Goal: Task Accomplishment & Management: Manage account settings

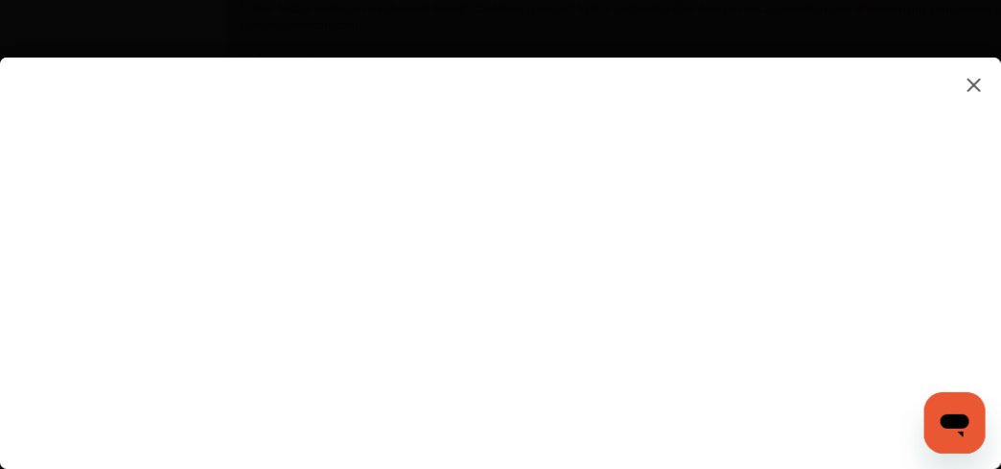
scroll to position [3196, 0]
click at [671, 371] on flutter-view at bounding box center [500, 244] width 1001 height 373
click at [997, 173] on flutter-view at bounding box center [500, 244] width 1001 height 373
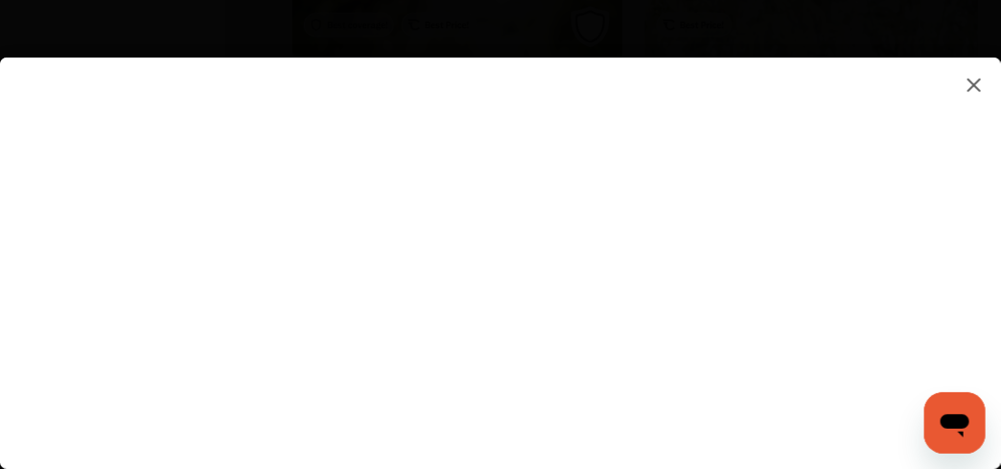
click at [977, 290] on flutter-view at bounding box center [500, 244] width 1001 height 373
click at [836, 258] on flutter-view at bounding box center [500, 244] width 1001 height 373
click at [928, 252] on flutter-view at bounding box center [500, 244] width 1001 height 373
click at [644, 336] on flutter-view at bounding box center [500, 244] width 1001 height 373
type textarea "**********"
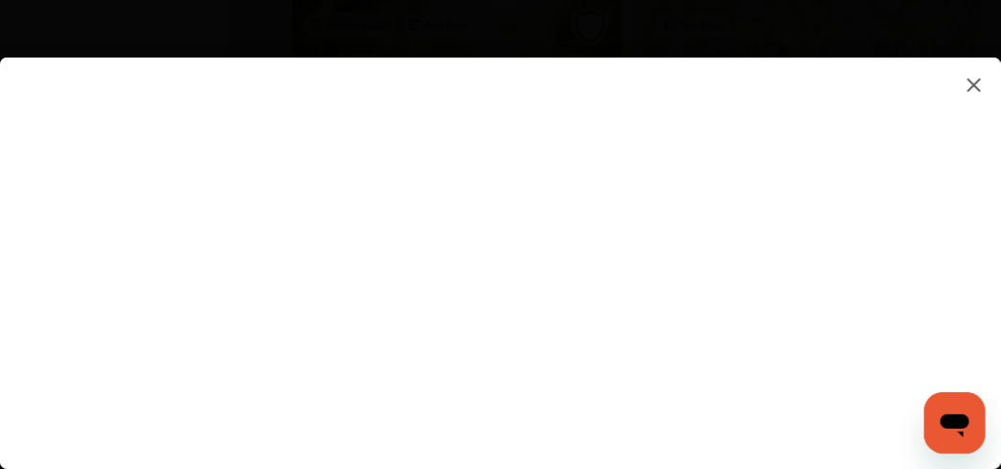
click at [628, 406] on flutter-view "**********" at bounding box center [500, 244] width 1001 height 373
click at [953, 419] on icon "Open messaging window" at bounding box center [954, 424] width 29 height 23
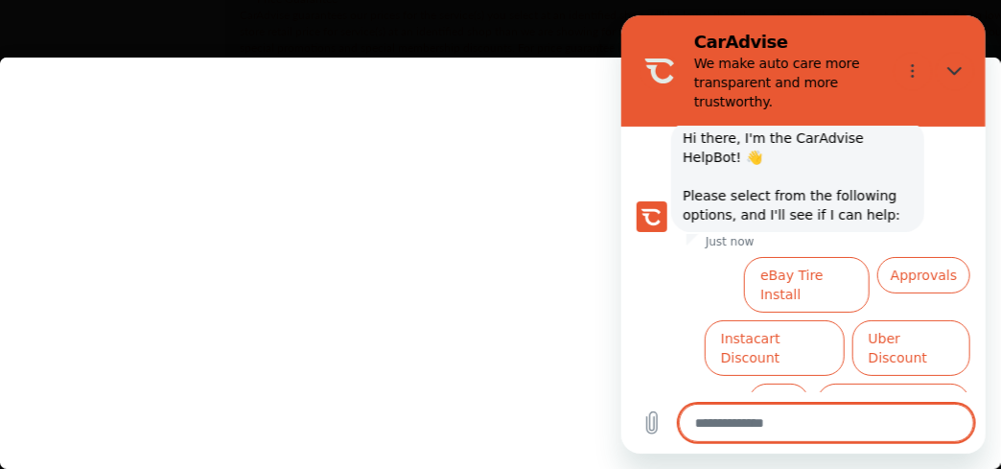
scroll to position [180, 0]
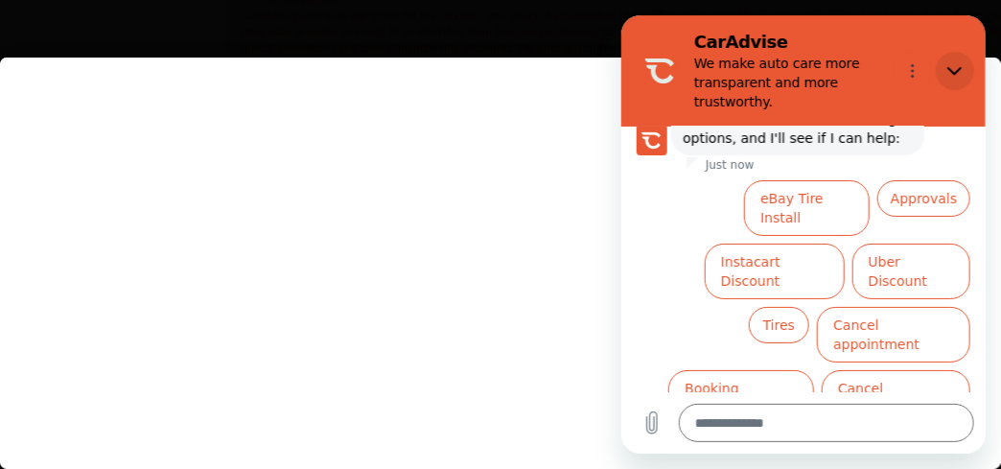
click at [959, 65] on icon "Close" at bounding box center [953, 70] width 15 height 15
type textarea "*"
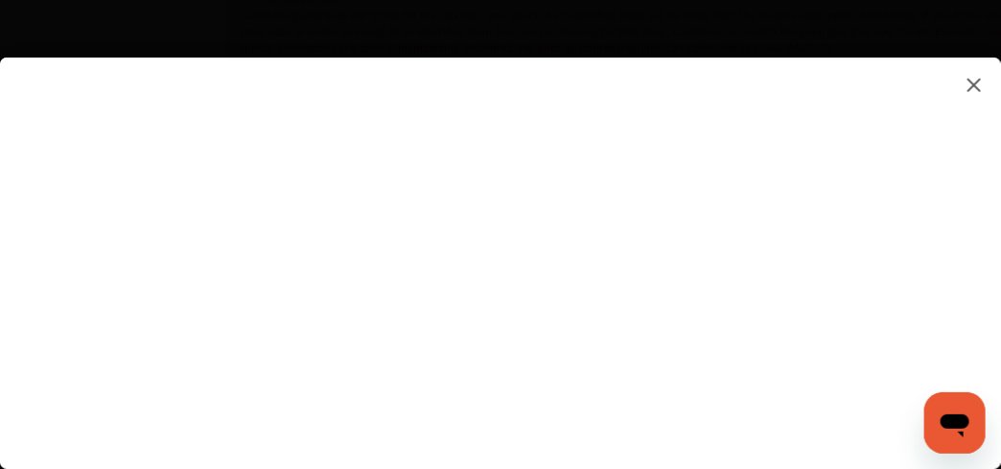
click at [1000, 239] on flutter-view at bounding box center [500, 244] width 1001 height 373
click at [1000, 320] on flutter-view at bounding box center [500, 244] width 1001 height 373
click at [679, 208] on flutter-view at bounding box center [500, 244] width 1001 height 373
click at [674, 103] on flutter-view at bounding box center [500, 244] width 1001 height 373
click at [913, 85] on flutter-view at bounding box center [500, 244] width 1001 height 373
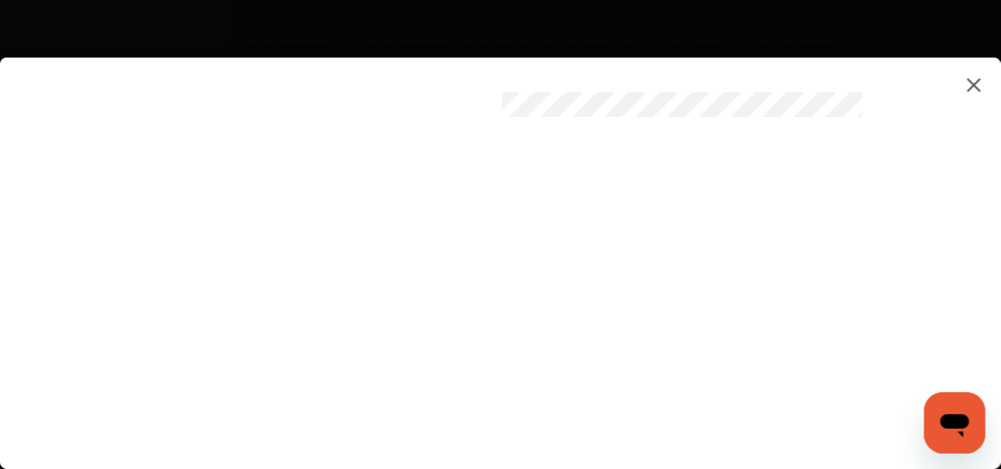
click at [917, 101] on flutter-view at bounding box center [500, 244] width 1001 height 373
click at [649, 213] on flutter-view at bounding box center [500, 244] width 1001 height 373
click at [917, 207] on flutter-view at bounding box center [500, 244] width 1001 height 373
click at [919, 205] on flutter-view at bounding box center [500, 244] width 1001 height 373
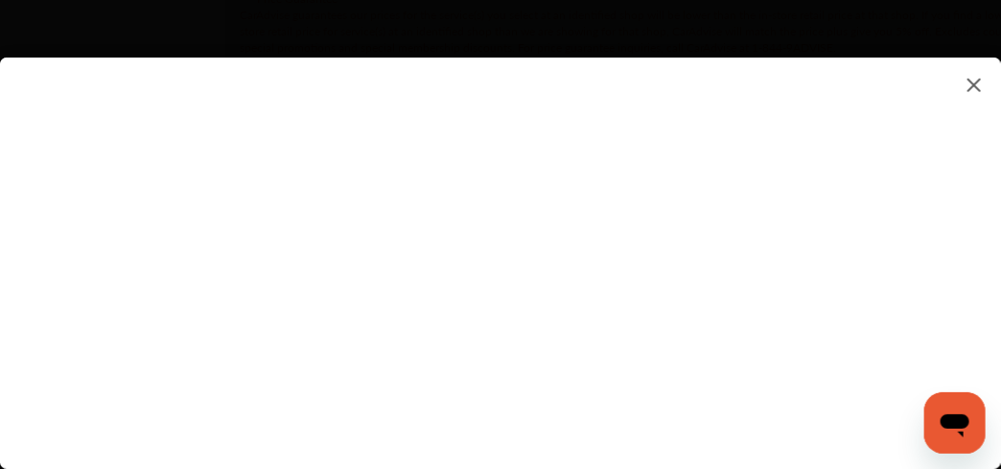
click at [567, 253] on flutter-view at bounding box center [500, 244] width 1001 height 373
click at [492, 411] on flutter-view at bounding box center [500, 244] width 1001 height 373
click at [709, 402] on flutter-view at bounding box center [500, 244] width 1001 height 373
click at [781, 262] on flutter-view at bounding box center [500, 244] width 1001 height 373
click at [917, 163] on flutter-view at bounding box center [500, 244] width 1001 height 373
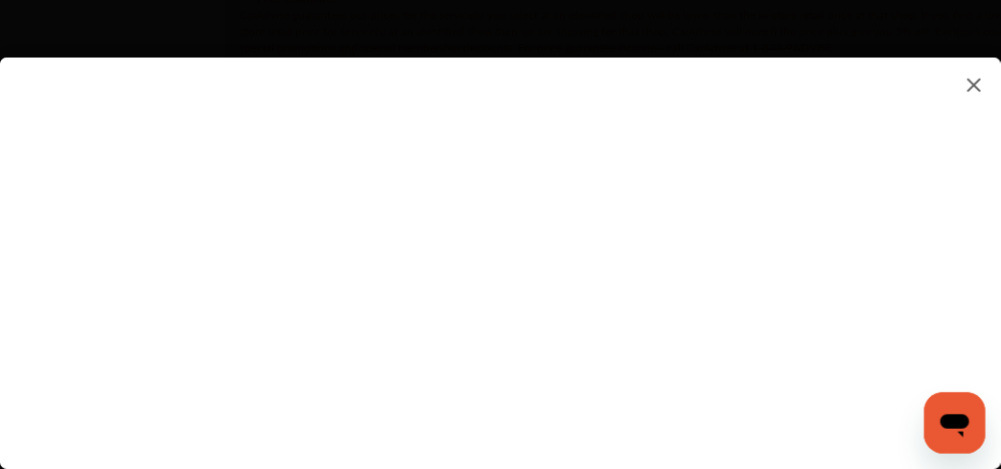
click at [583, 171] on flutter-view at bounding box center [500, 244] width 1001 height 373
click at [918, 59] on flutter-view "********" at bounding box center [500, 244] width 1001 height 373
click at [919, 167] on flutter-view "********" at bounding box center [500, 244] width 1001 height 373
click at [690, 178] on flutter-view at bounding box center [500, 244] width 1001 height 373
click at [688, 401] on flutter-view at bounding box center [500, 244] width 1001 height 373
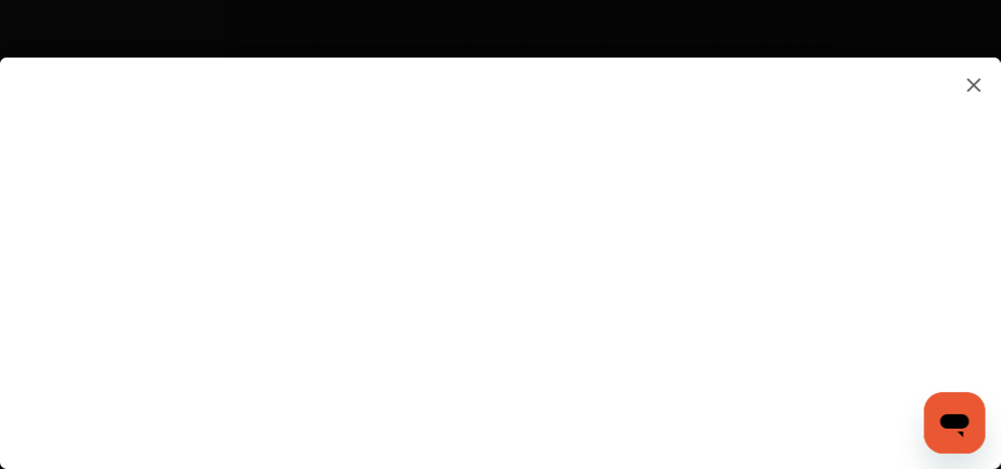
click at [975, 275] on flutter-view at bounding box center [500, 244] width 1001 height 373
click at [528, 333] on flutter-view at bounding box center [500, 244] width 1001 height 373
type input "*********"
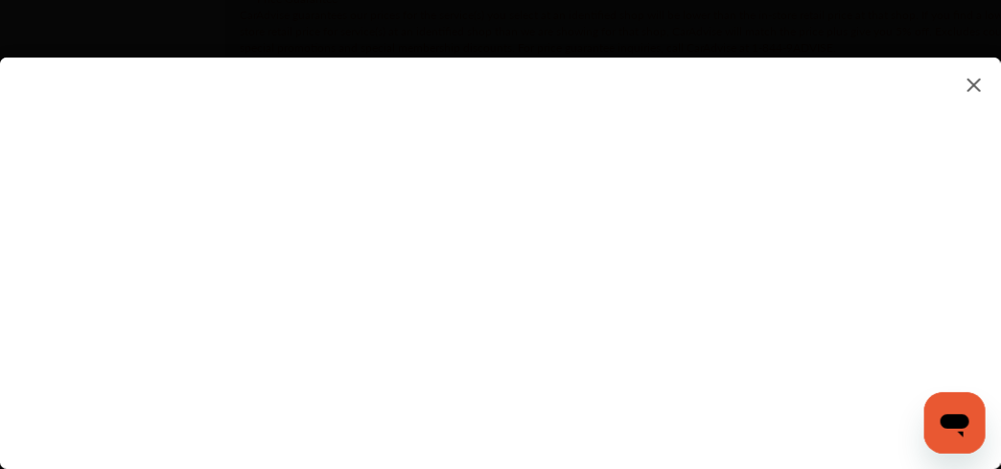
click at [721, 362] on flutter-view at bounding box center [500, 244] width 1001 height 373
click at [973, 123] on flutter-view at bounding box center [500, 244] width 1001 height 373
click at [714, 318] on flutter-view at bounding box center [500, 244] width 1001 height 373
click at [654, 248] on flutter-view at bounding box center [500, 244] width 1001 height 373
click at [621, 363] on flutter-view at bounding box center [500, 244] width 1001 height 373
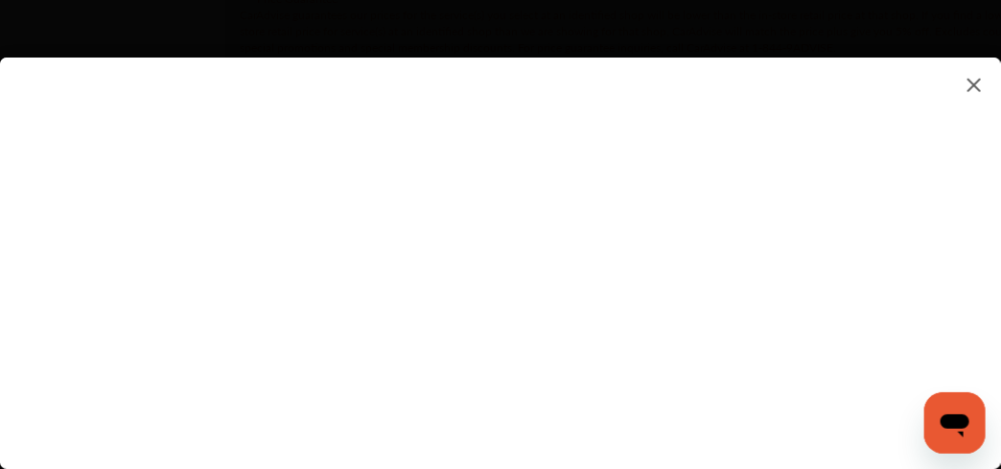
click at [635, 250] on flutter-view at bounding box center [500, 244] width 1001 height 373
click at [765, 315] on flutter-view at bounding box center [500, 244] width 1001 height 373
click at [717, 369] on flutter-view at bounding box center [500, 244] width 1001 height 373
click at [928, 207] on flutter-view at bounding box center [500, 244] width 1001 height 373
click at [625, 422] on flutter-view at bounding box center [500, 244] width 1001 height 373
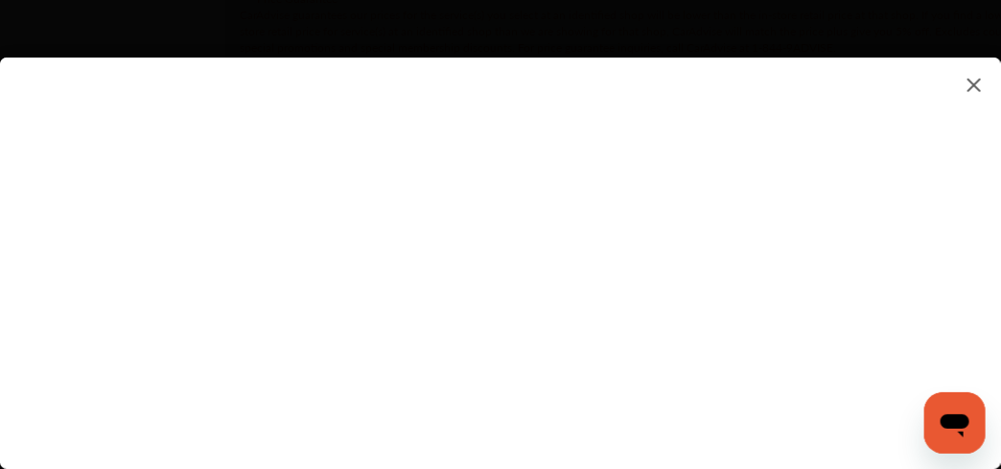
type input "**********"
click at [824, 361] on flutter-view at bounding box center [500, 244] width 1001 height 373
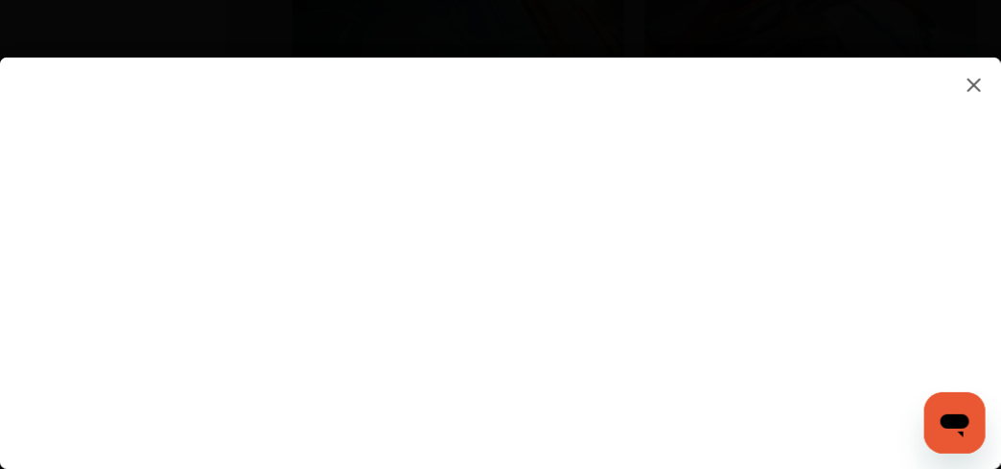
click at [973, 77] on img at bounding box center [974, 85] width 23 height 24
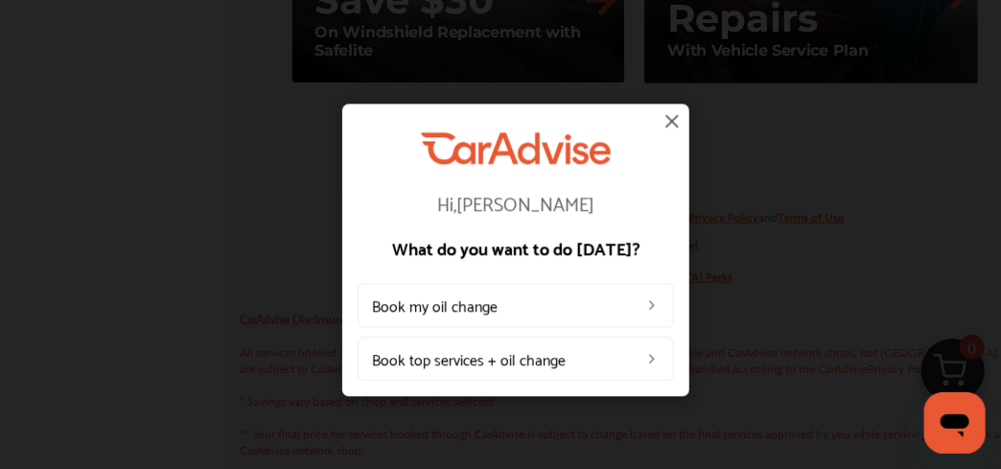
click at [666, 119] on img at bounding box center [672, 120] width 23 height 23
